Goal: Navigation & Orientation: Find specific page/section

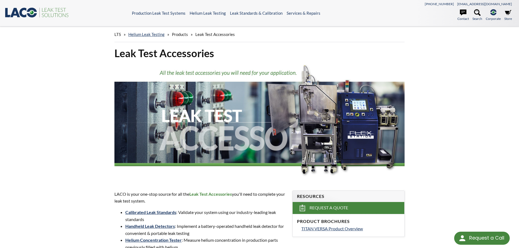
click at [116, 34] on span "LTS" at bounding box center [118, 34] width 7 height 5
click at [149, 35] on link "Helium Leak Testing" at bounding box center [146, 34] width 36 height 5
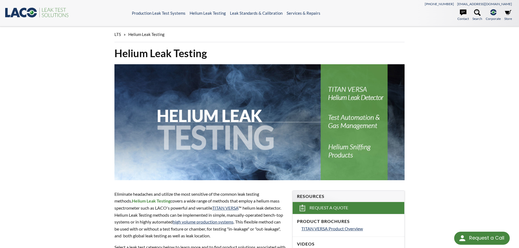
click at [119, 35] on span "LTS" at bounding box center [118, 34] width 7 height 5
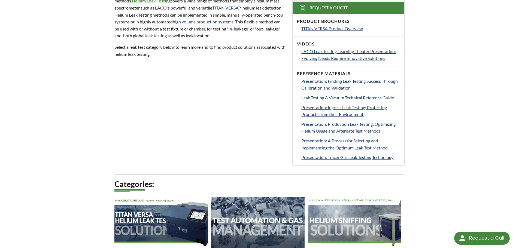
scroll to position [164, 0]
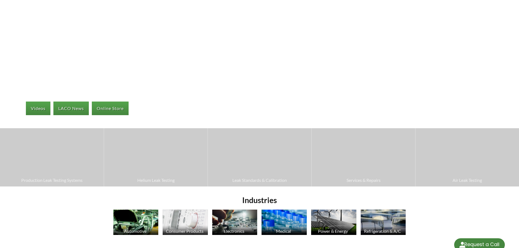
select select "Language Translate Widget"
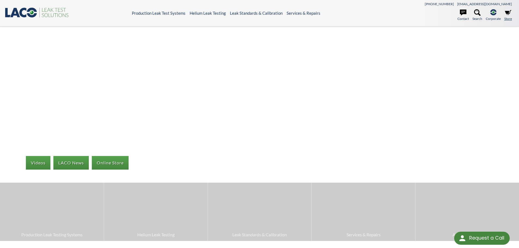
click at [509, 13] on icon at bounding box center [508, 12] width 7 height 5
